Goal: Task Accomplishment & Management: Use online tool/utility

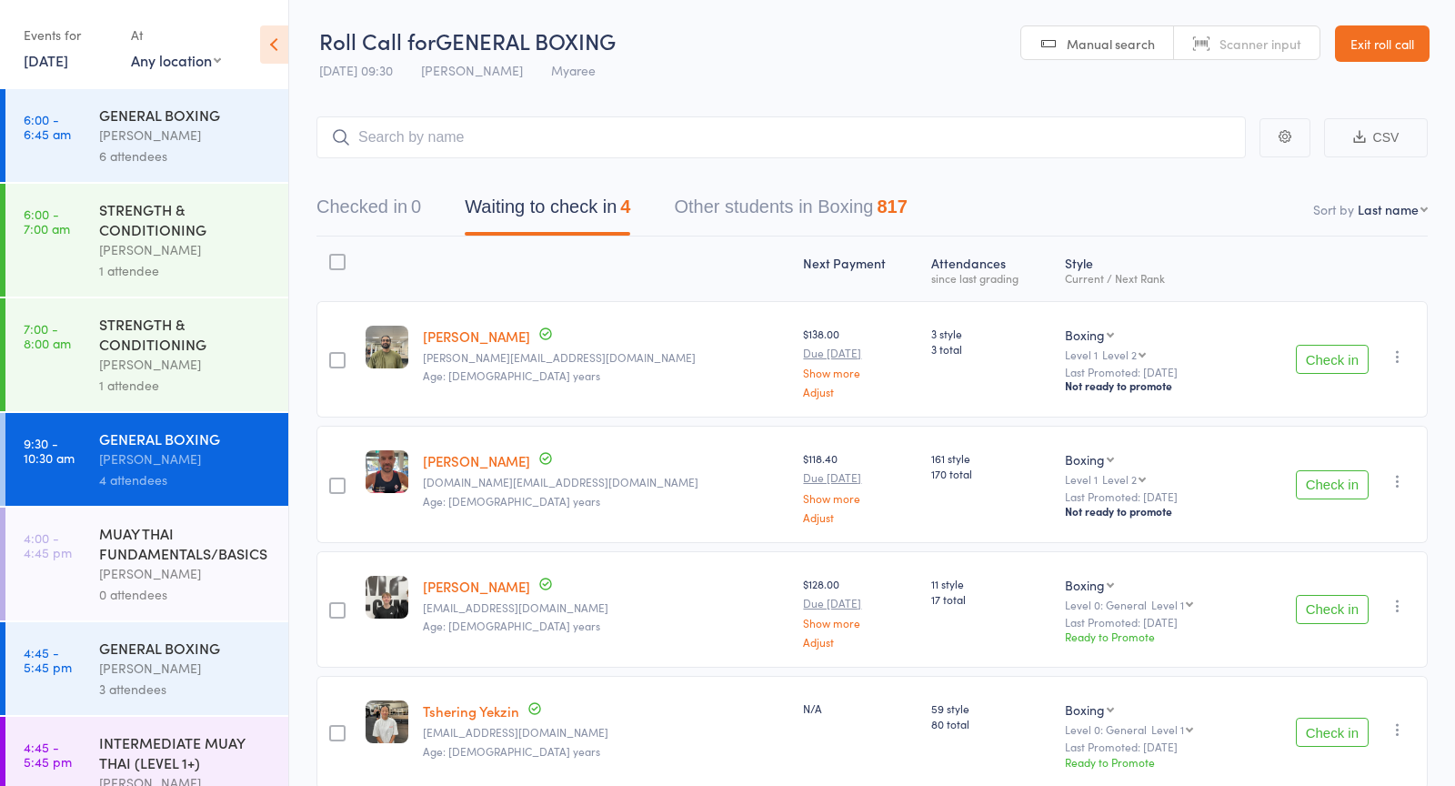
click at [1312, 482] on button "Check in" at bounding box center [1332, 484] width 73 height 29
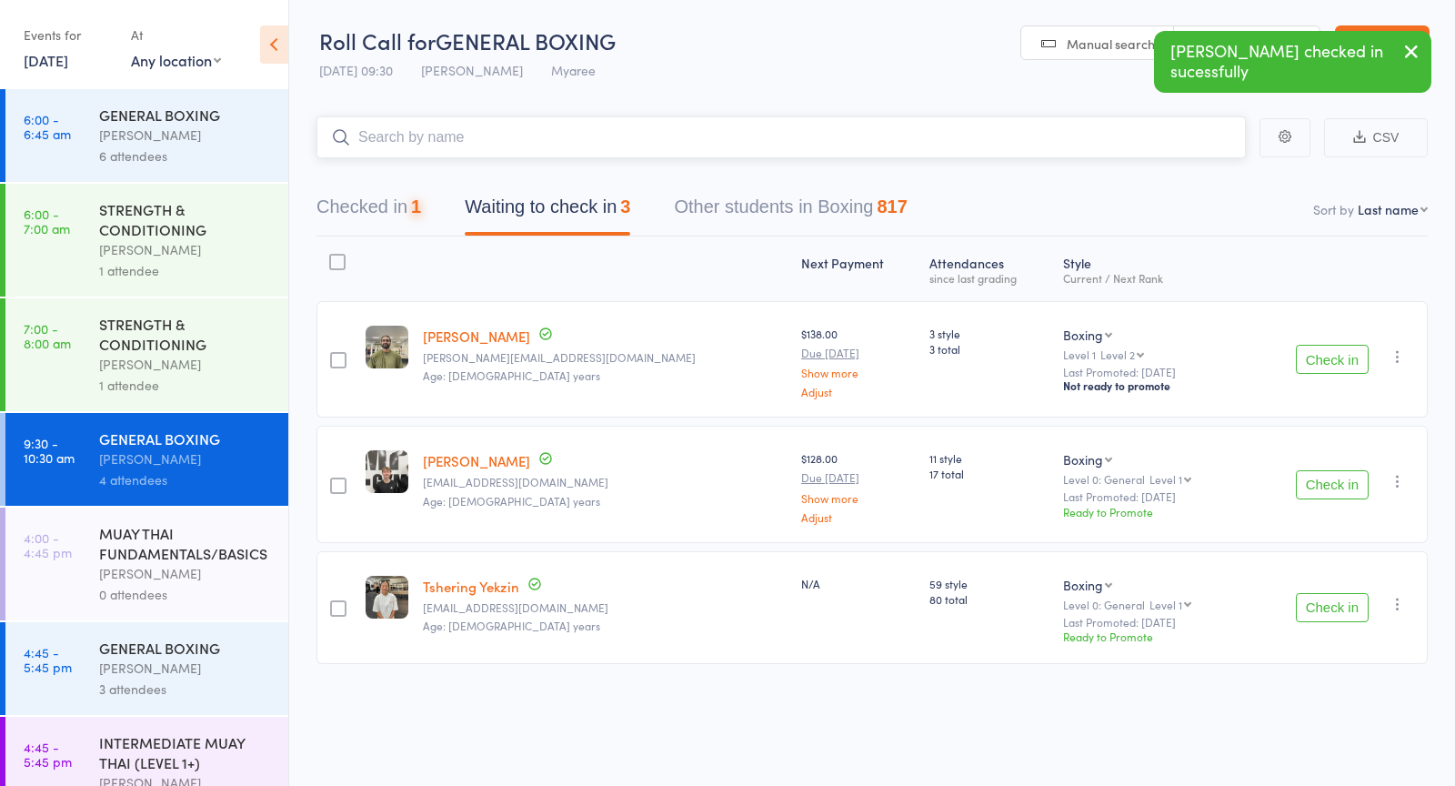
click at [586, 133] on input "search" at bounding box center [780, 137] width 929 height 42
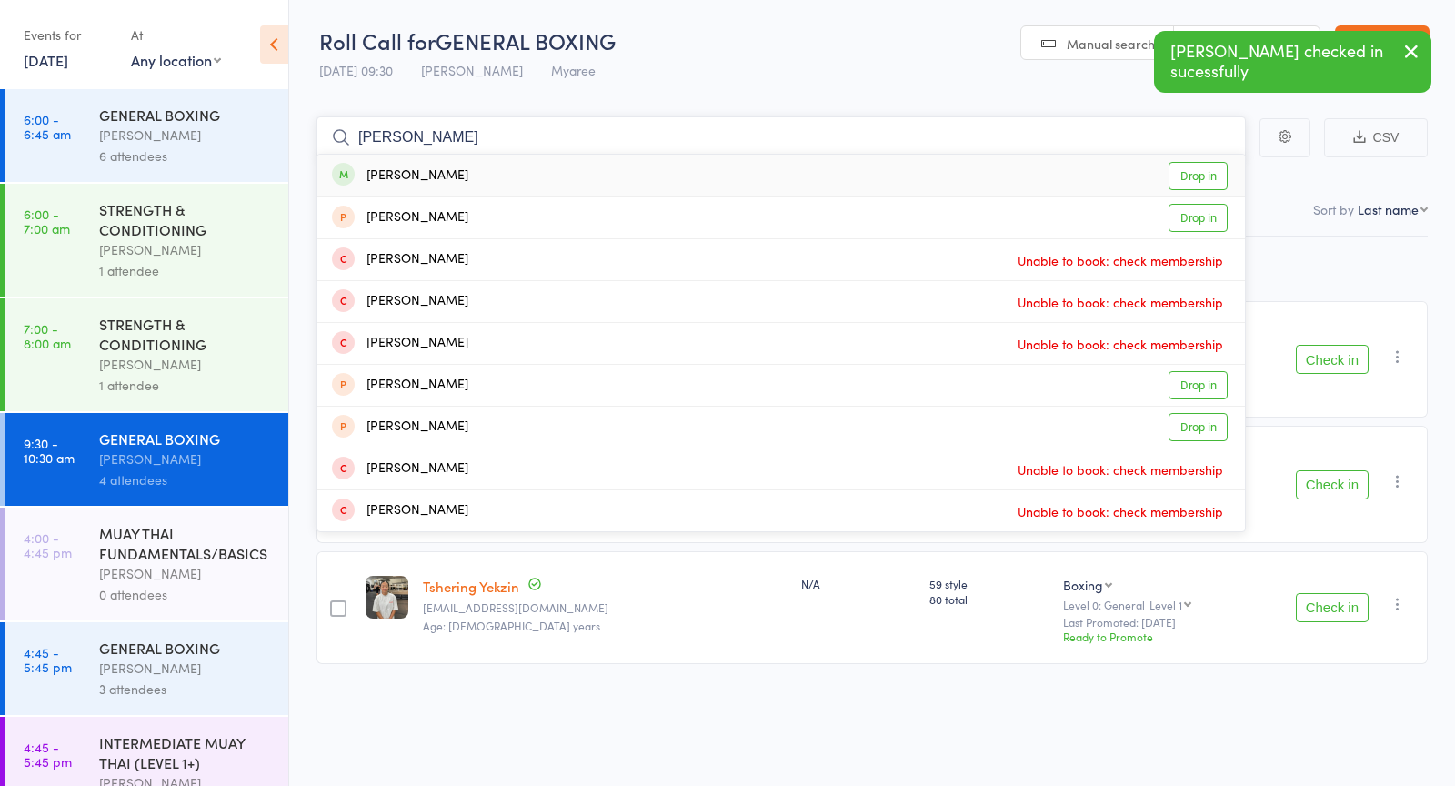
type input "[PERSON_NAME]"
click at [1182, 170] on link "Drop in" at bounding box center [1198, 176] width 59 height 28
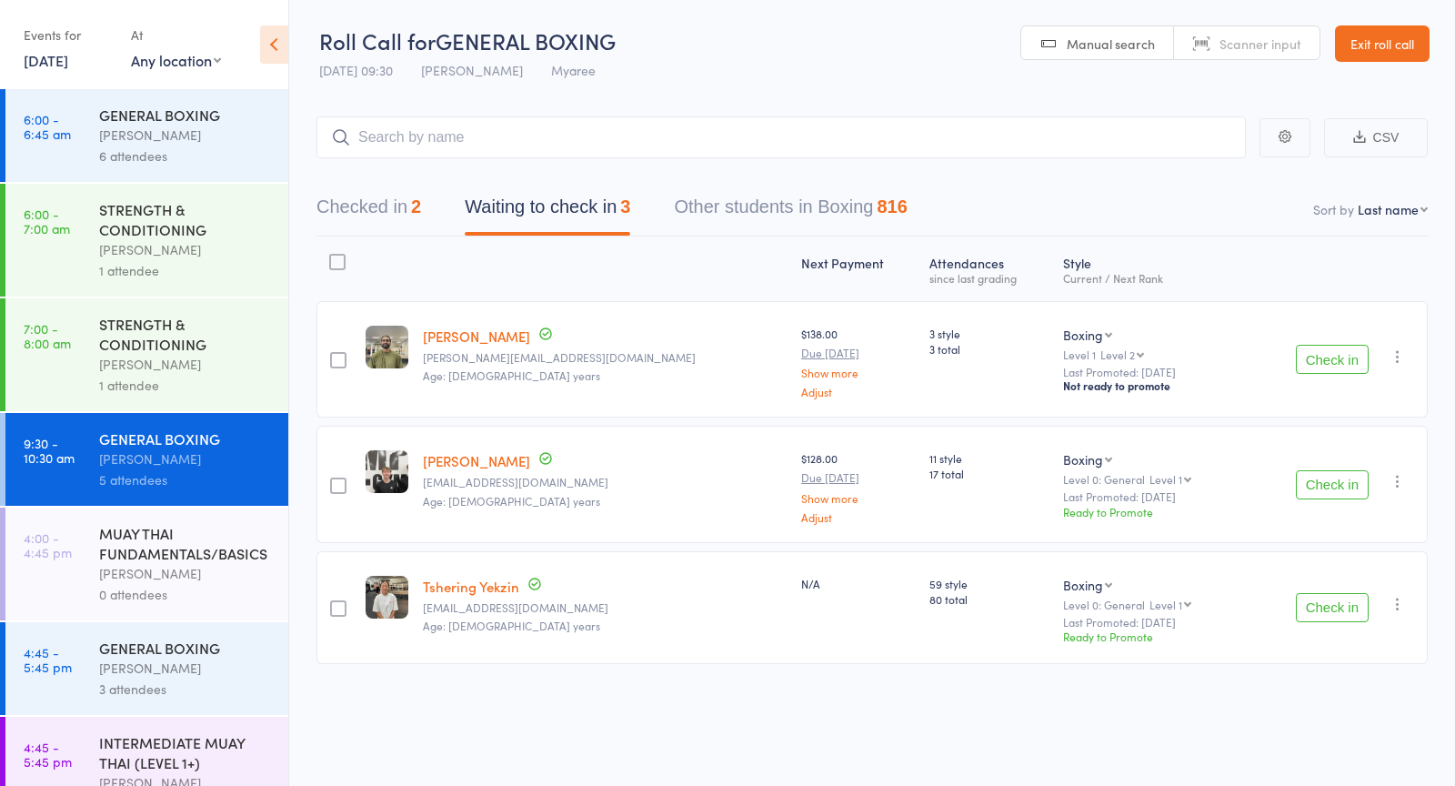
click at [1317, 470] on button "Check in" at bounding box center [1332, 484] width 73 height 29
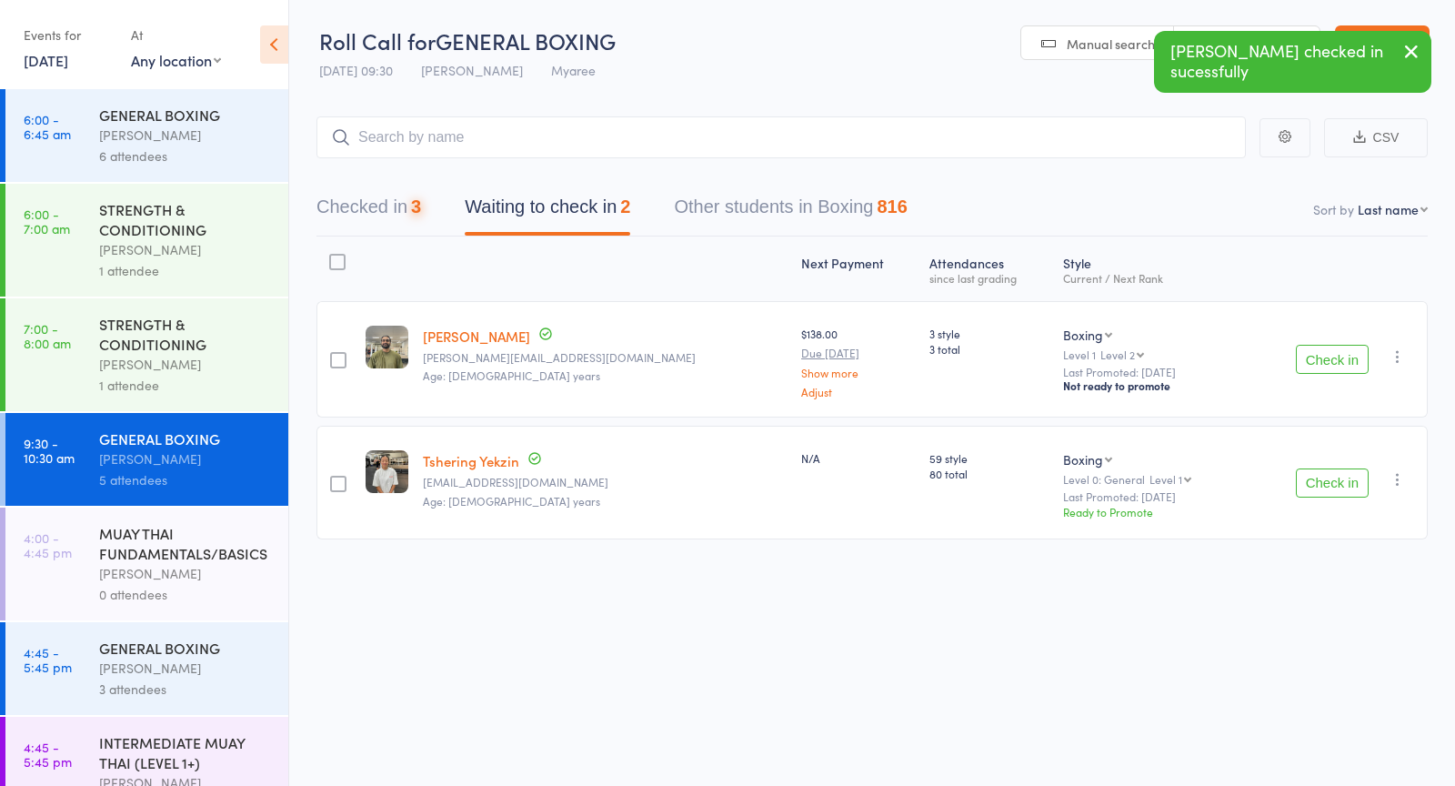
click at [1322, 486] on button "Check in" at bounding box center [1332, 482] width 73 height 29
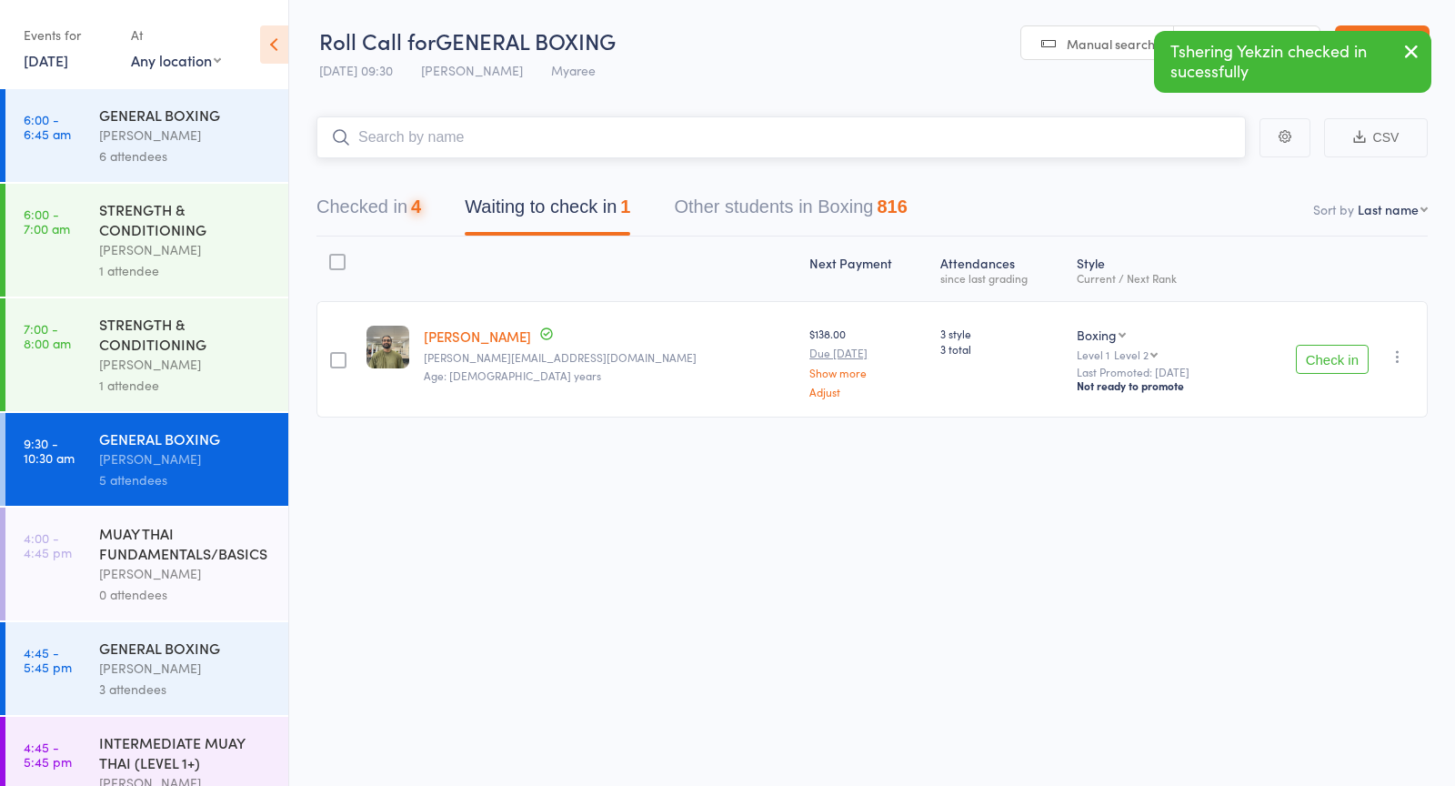
click at [548, 137] on input "search" at bounding box center [780, 137] width 929 height 42
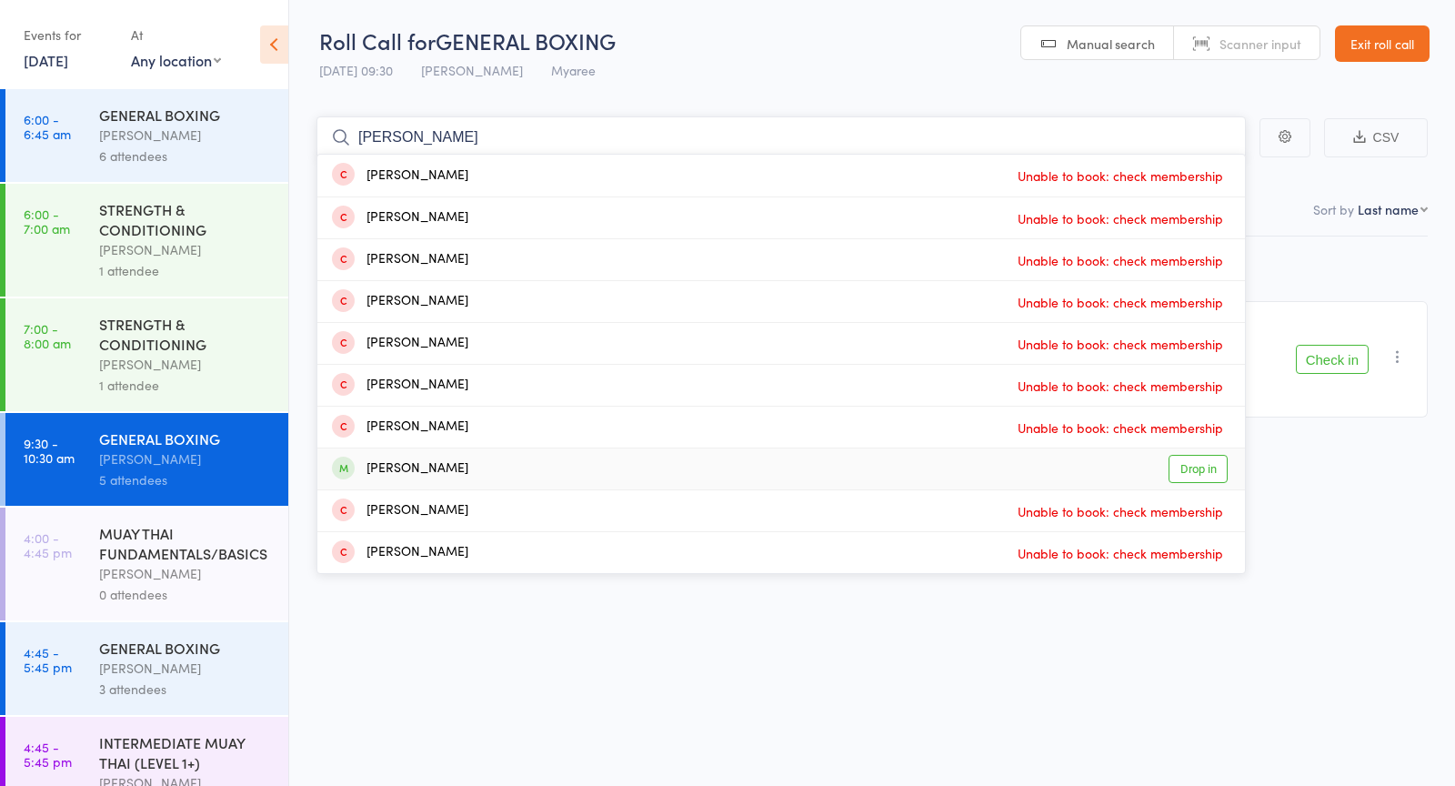
type input "[PERSON_NAME]"
click at [1199, 465] on link "Drop in" at bounding box center [1198, 469] width 59 height 28
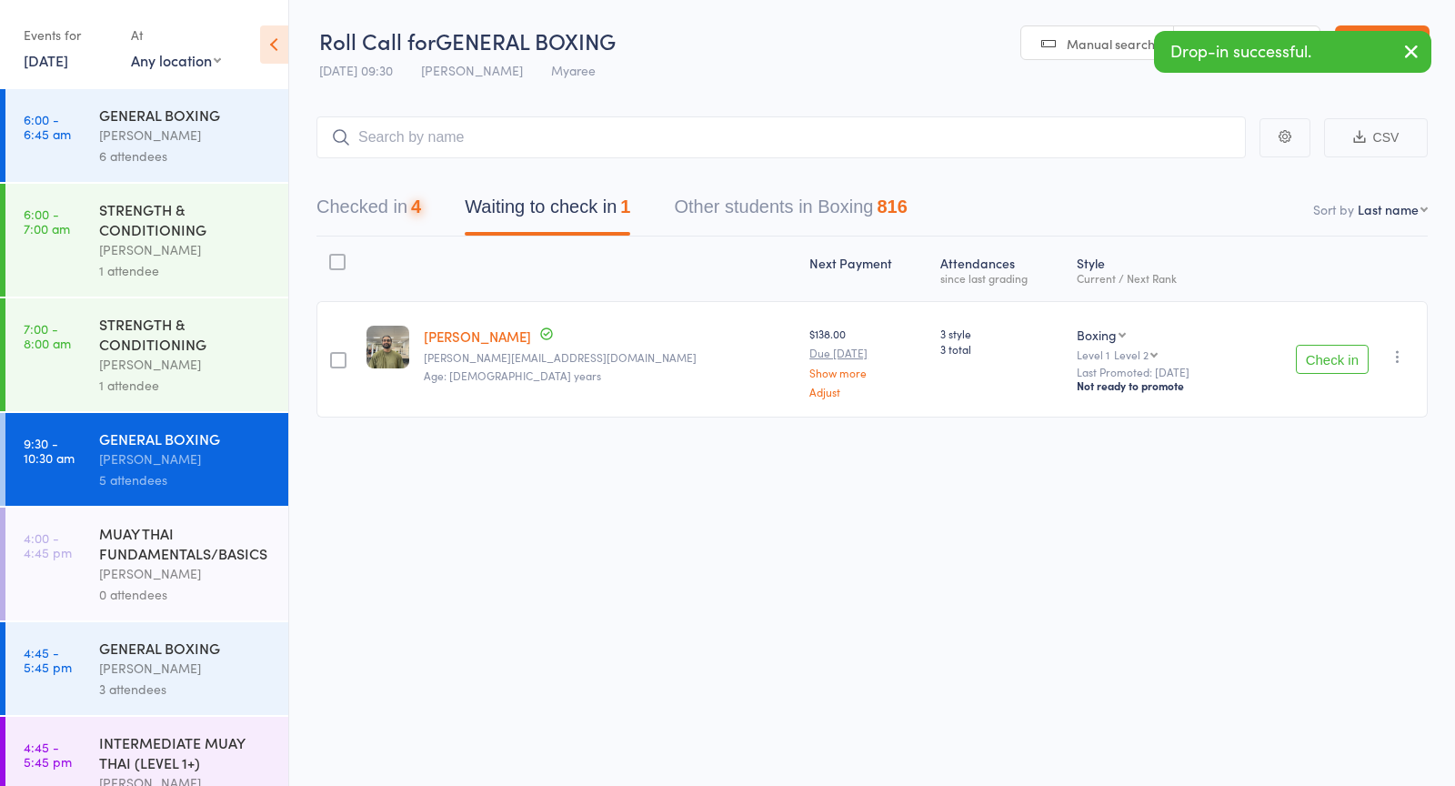
click at [1199, 465] on div "Next Payment Atten­dances since last grading Style Current / Next Rank edit [PE…" at bounding box center [871, 367] width 1111 height 262
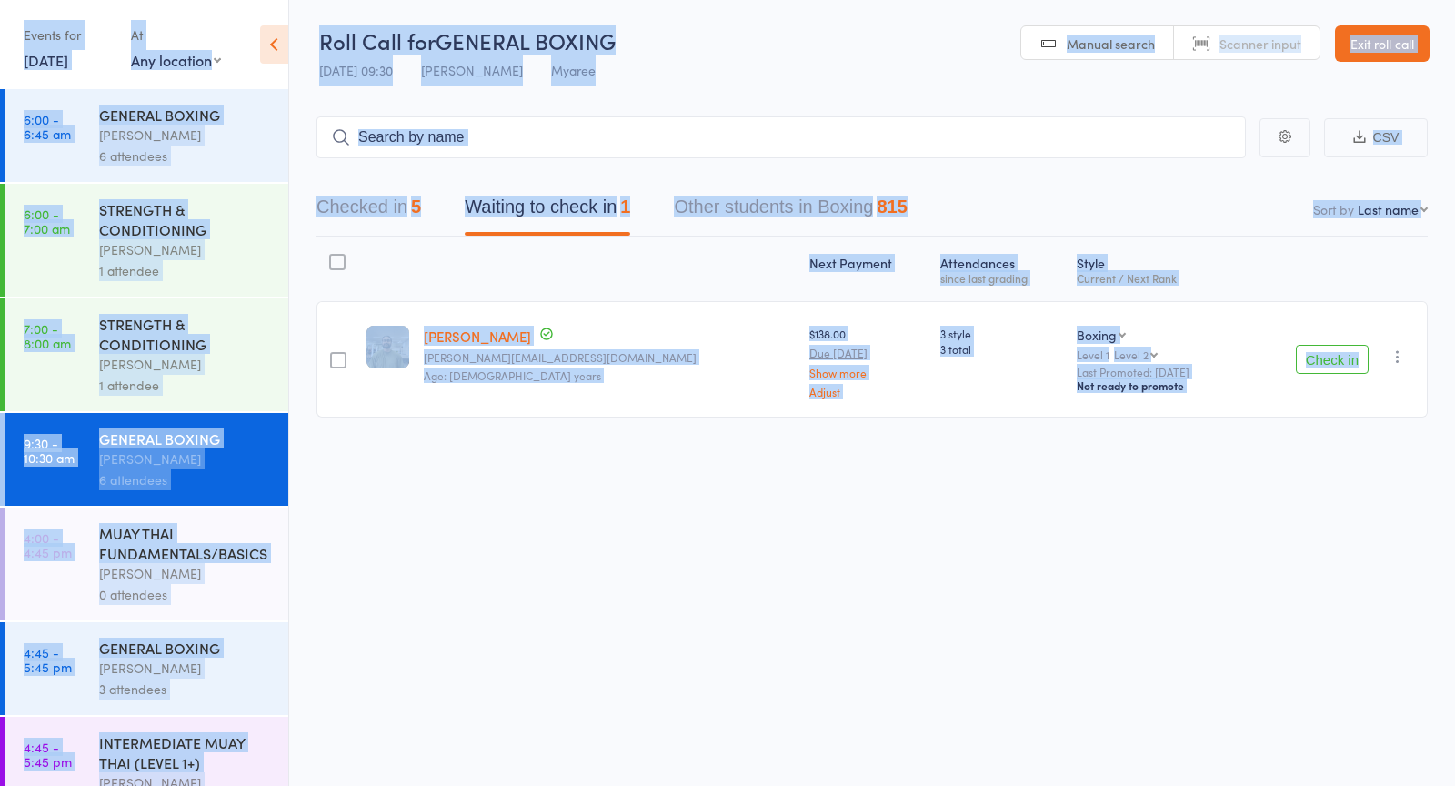
drag, startPoint x: 1199, startPoint y: 465, endPoint x: 1199, endPoint y: -124, distance: 588.4
click at [1199, 0] on html "Drop-in successful. Roll Call for GENERAL BOXING [DATE] 09:30 [PERSON_NAME] Mya…" at bounding box center [727, 393] width 1455 height 786
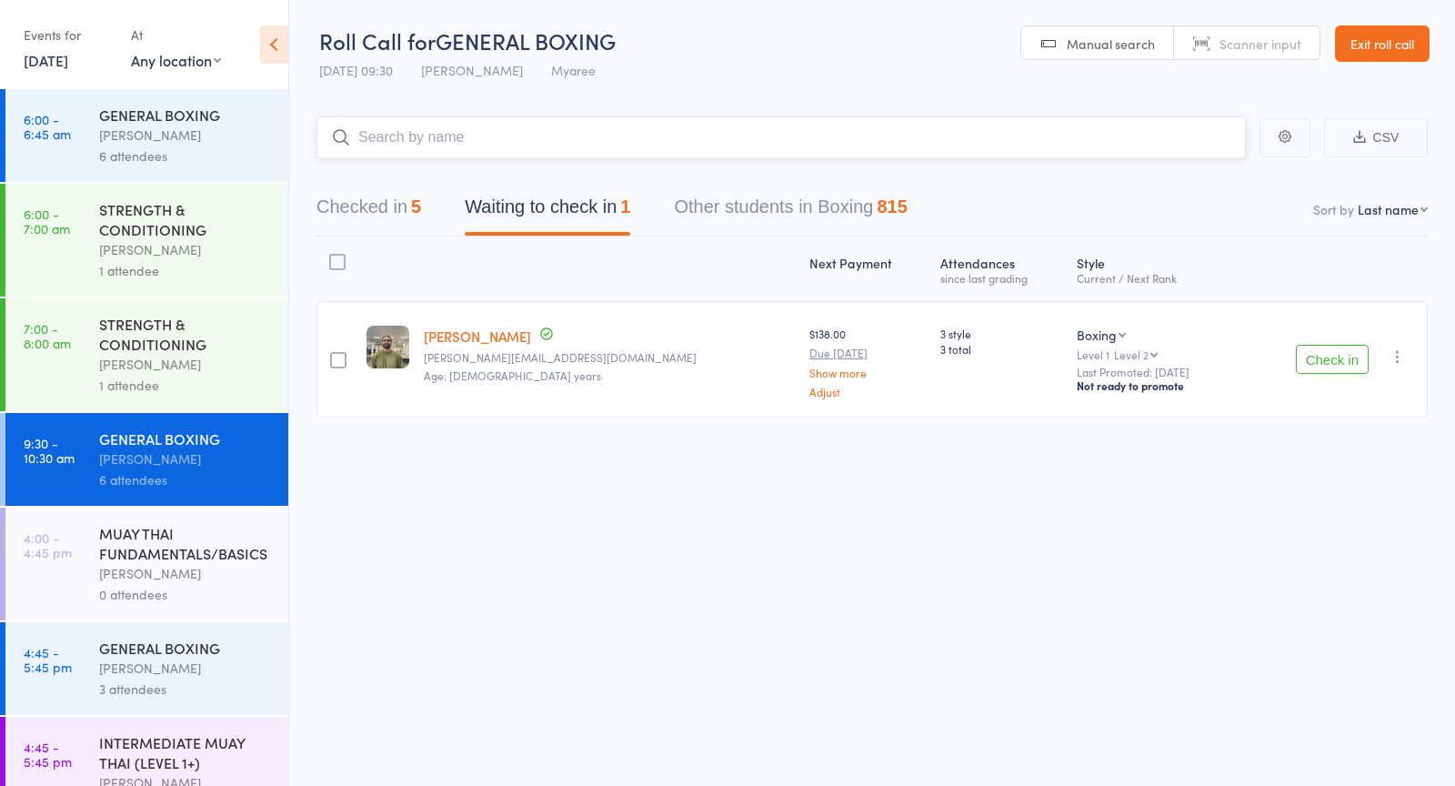
click at [859, 153] on input "search" at bounding box center [780, 137] width 929 height 42
click at [1319, 363] on button "Check in" at bounding box center [1332, 359] width 73 height 29
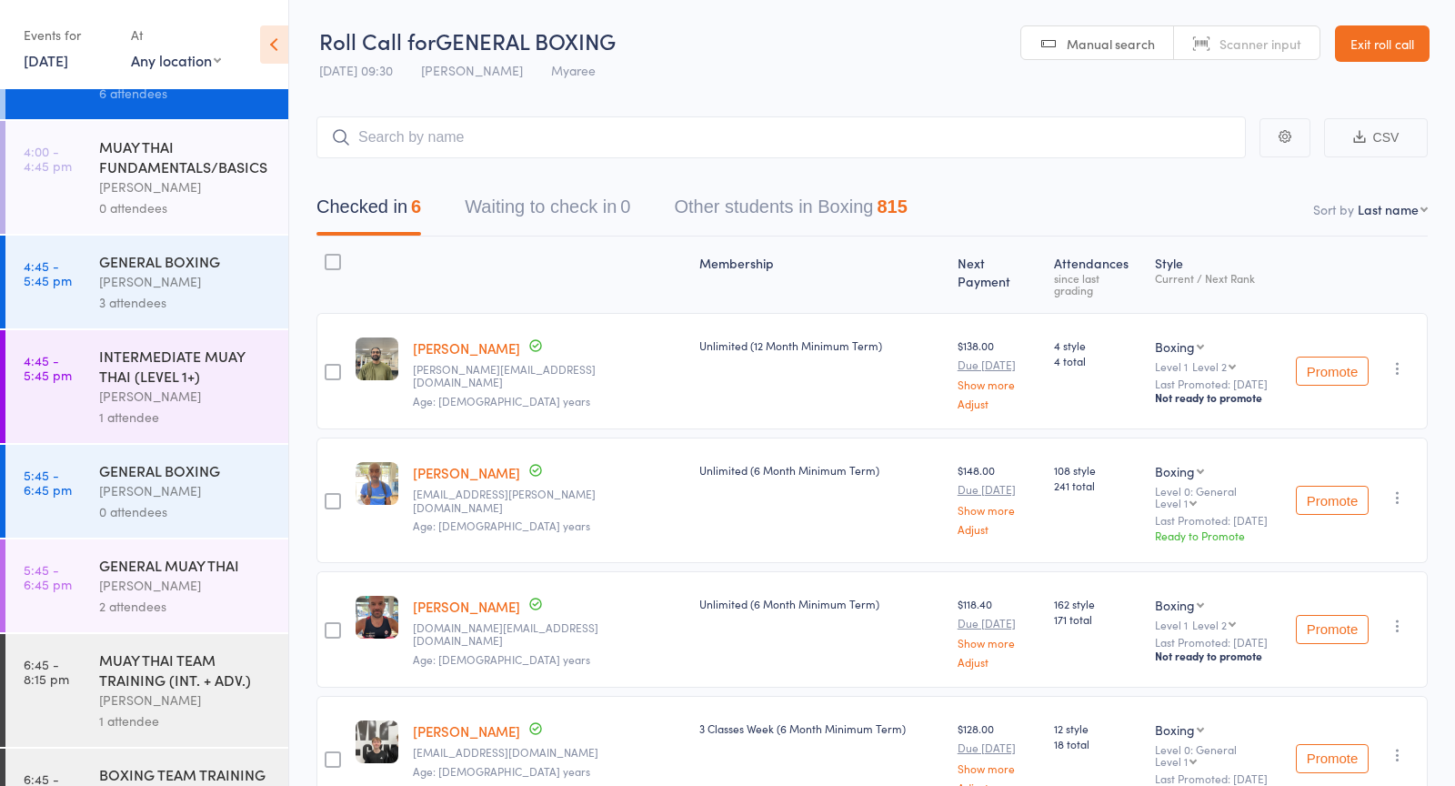
scroll to position [405, 0]
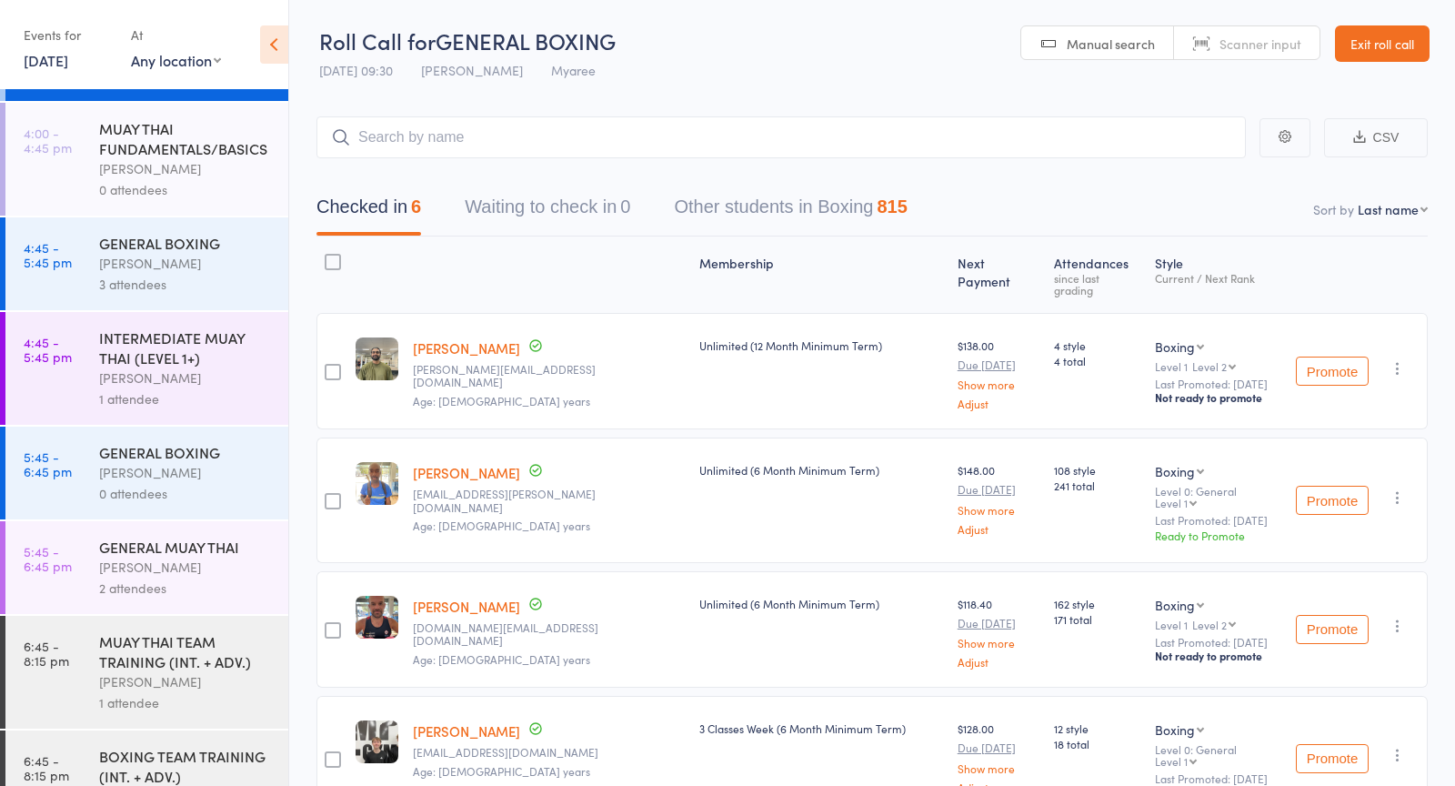
click at [187, 367] on div "INTERMEDIATE MUAY THAI (LEVEL 1+)" at bounding box center [186, 347] width 174 height 40
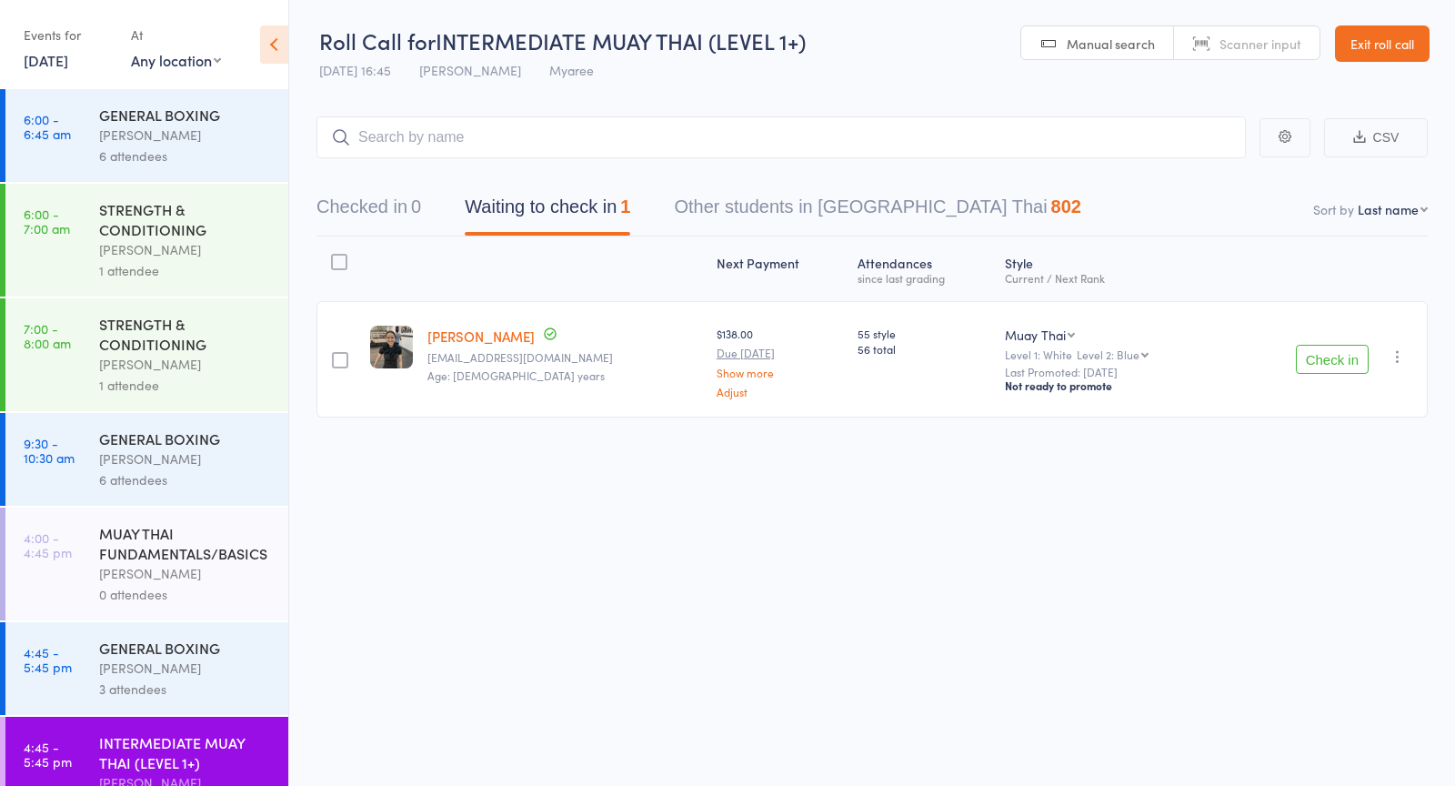
scroll to position [475, 0]
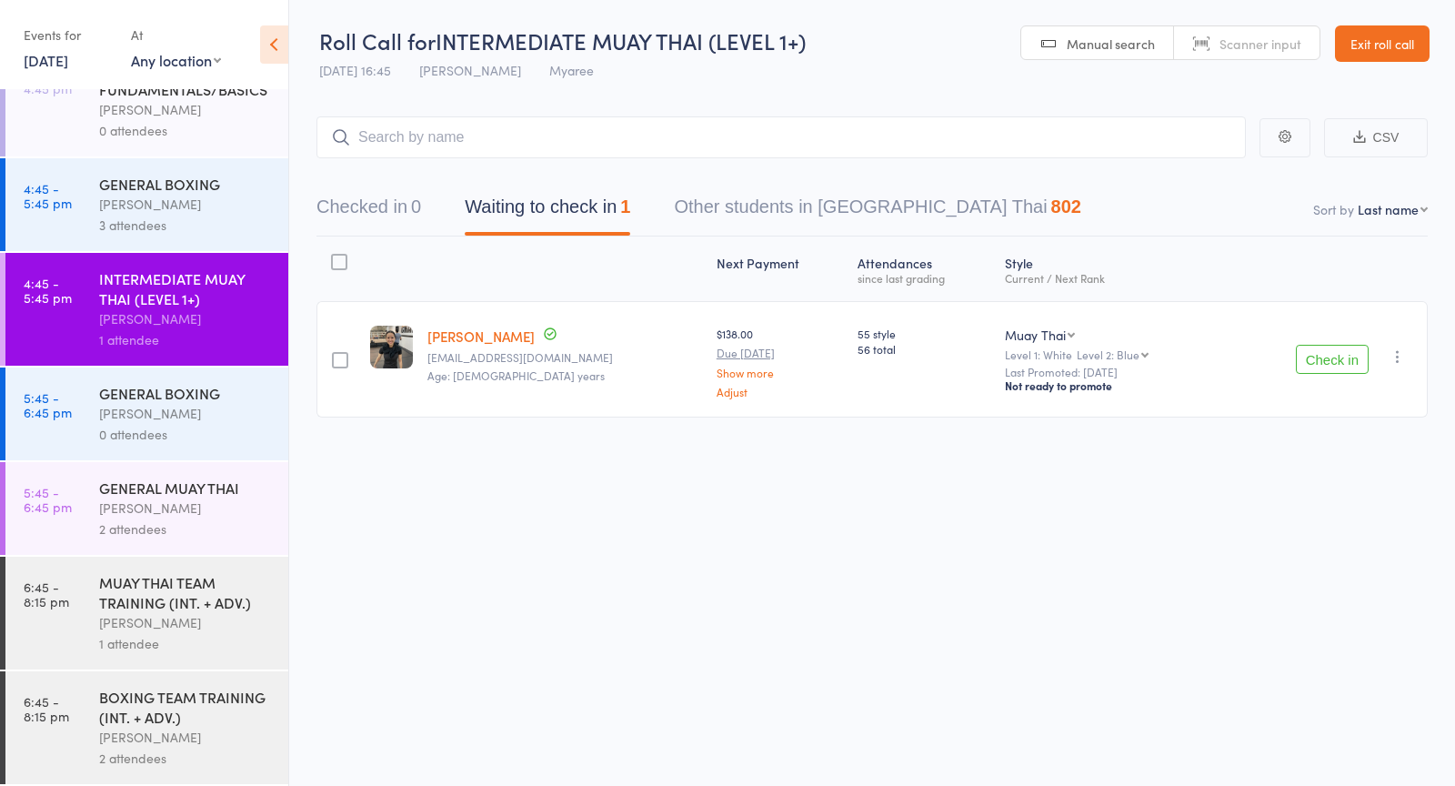
click at [177, 430] on div "0 attendees" at bounding box center [186, 434] width 174 height 21
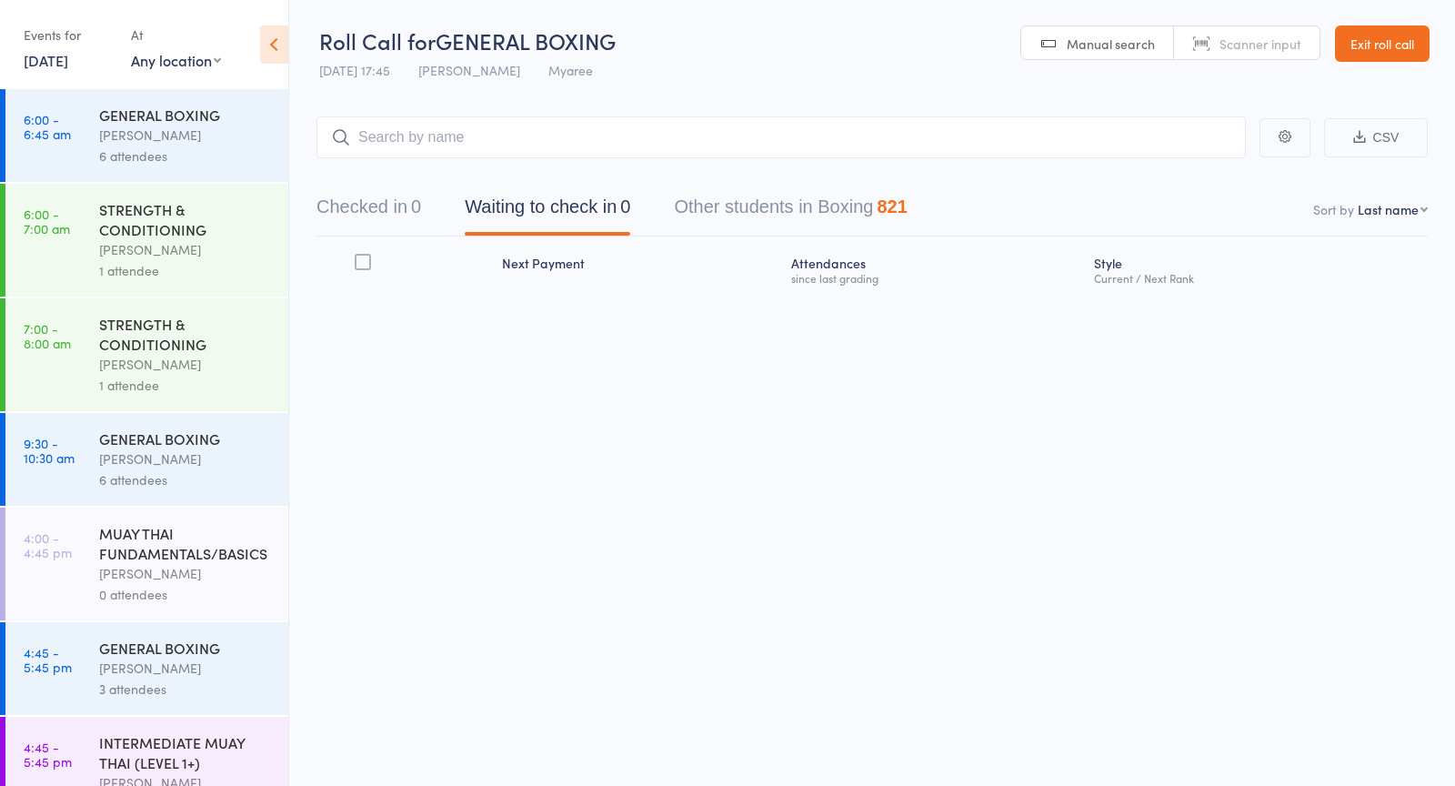
click at [162, 346] on div "STRENGTH & CONDITIONING" at bounding box center [186, 334] width 174 height 40
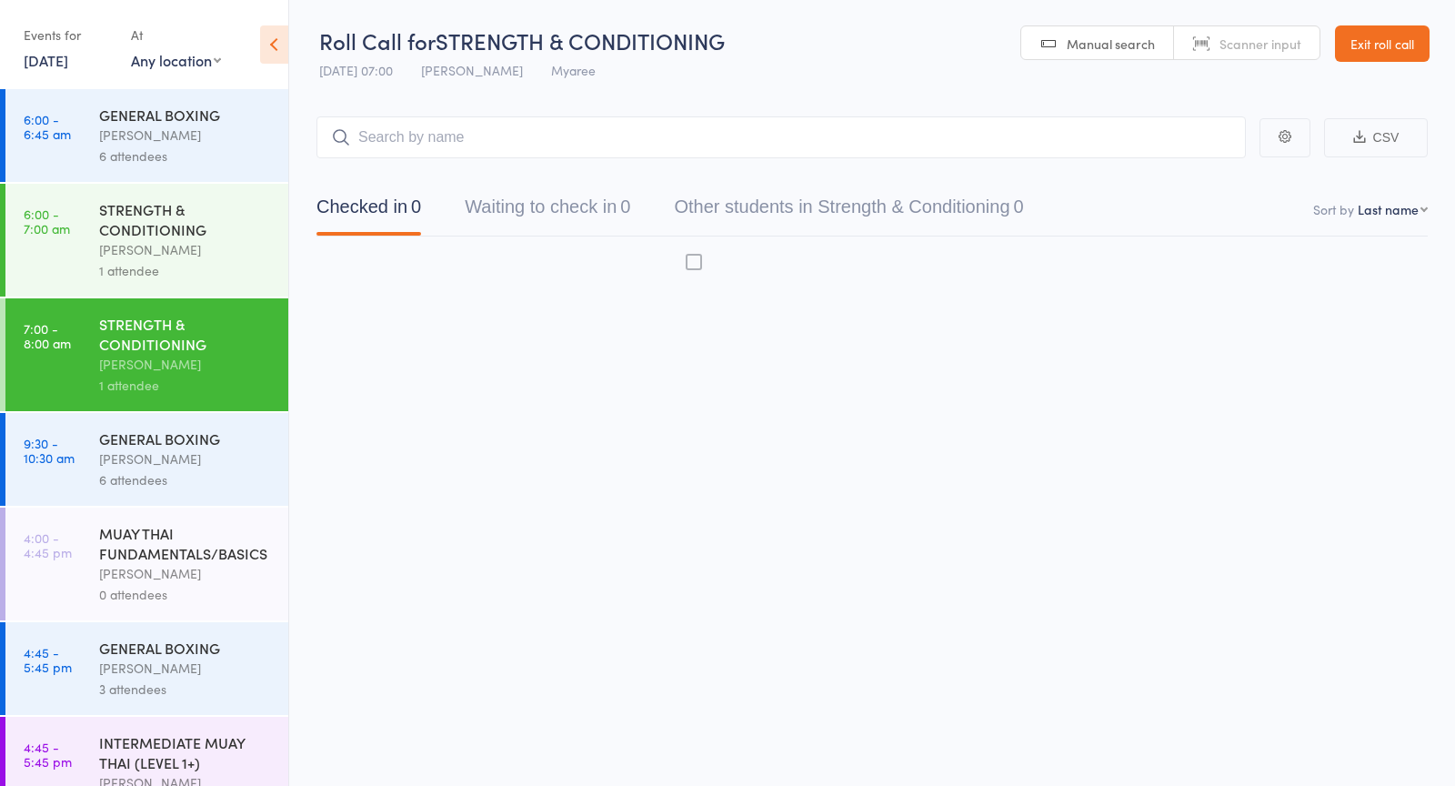
drag, startPoint x: 158, startPoint y: 435, endPoint x: 163, endPoint y: 455, distance: 20.5
click at [163, 455] on div "[PERSON_NAME]" at bounding box center [186, 458] width 174 height 21
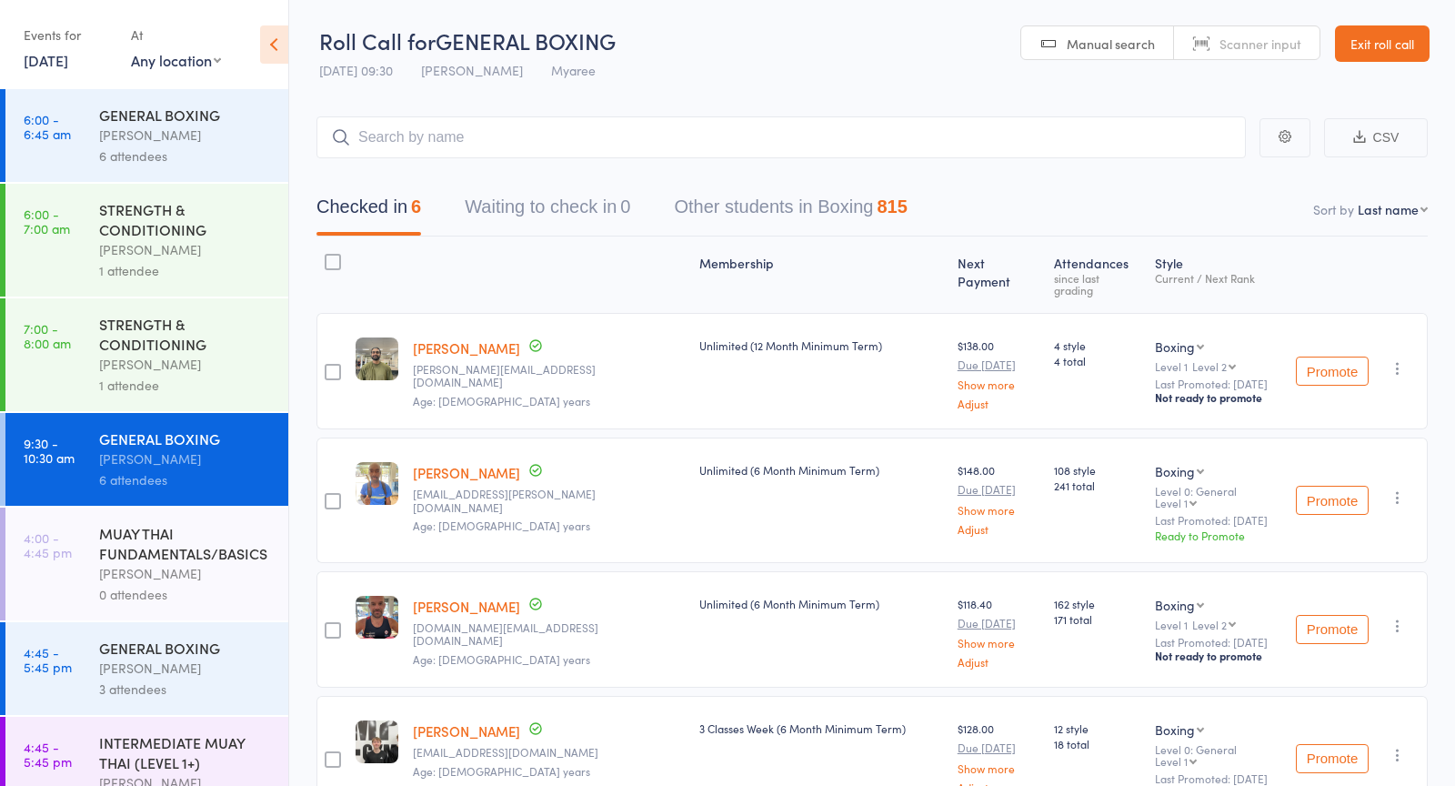
scroll to position [322, 0]
